Goal: Information Seeking & Learning: Learn about a topic

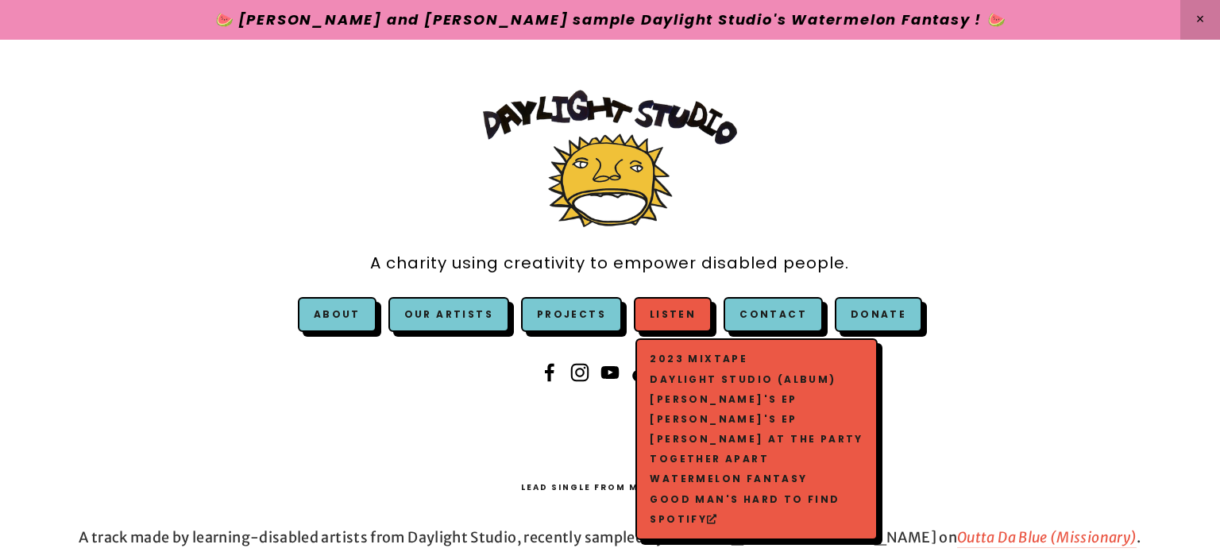
click at [701, 321] on span "Listen 2023 Mixtape Daylight Studio (Album) [PERSON_NAME]'s EP [PERSON_NAME]'s …" at bounding box center [673, 314] width 78 height 35
click at [735, 477] on link "Watermelon Fantasy" at bounding box center [757, 479] width 221 height 20
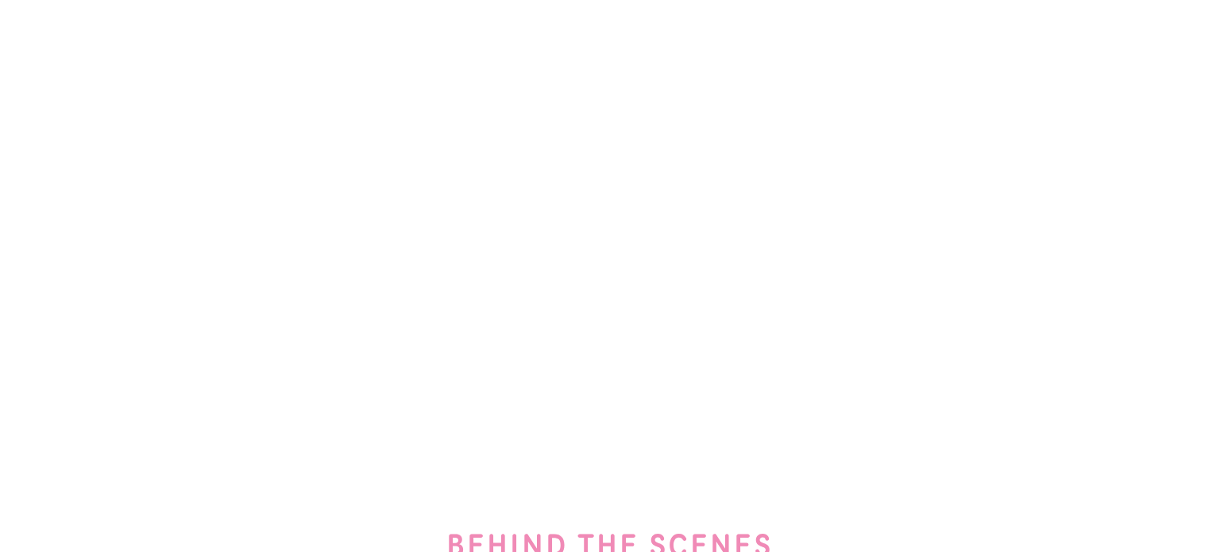
scroll to position [843, 0]
click at [705, 517] on div at bounding box center [610, 495] width 1144 height 54
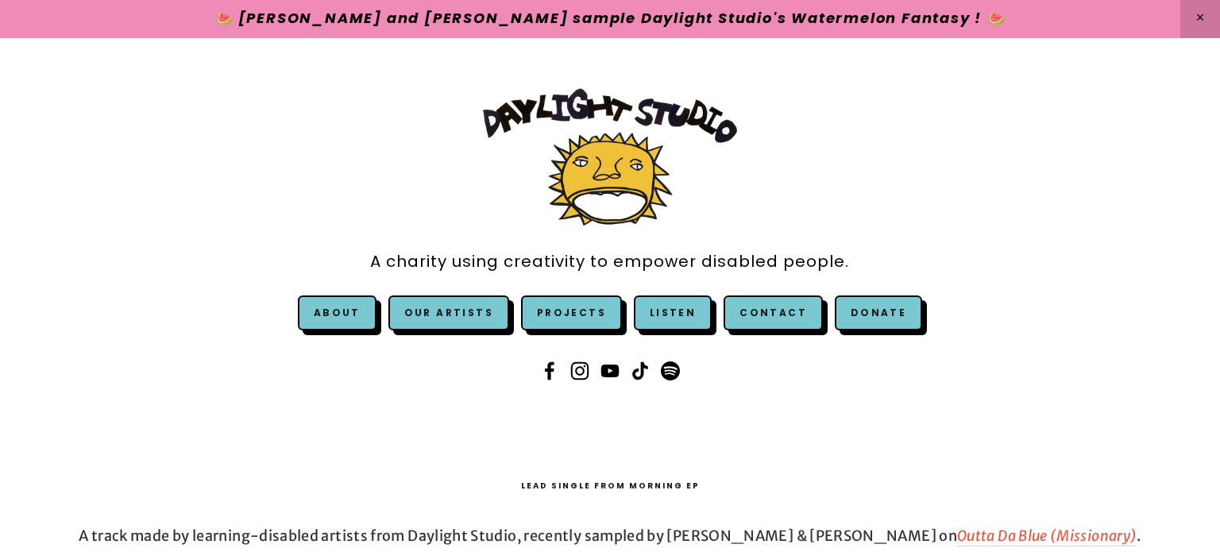
scroll to position [0, 0]
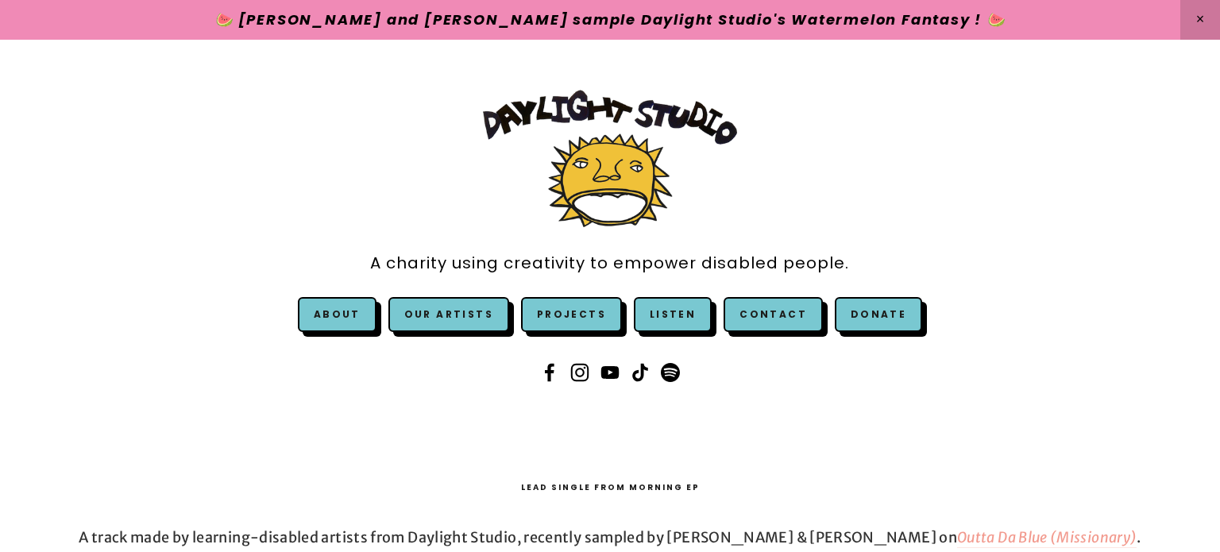
click at [957, 535] on em "Outta Da Blue (Missionary)" at bounding box center [1047, 537] width 180 height 18
